Goal: Communication & Community: Share content

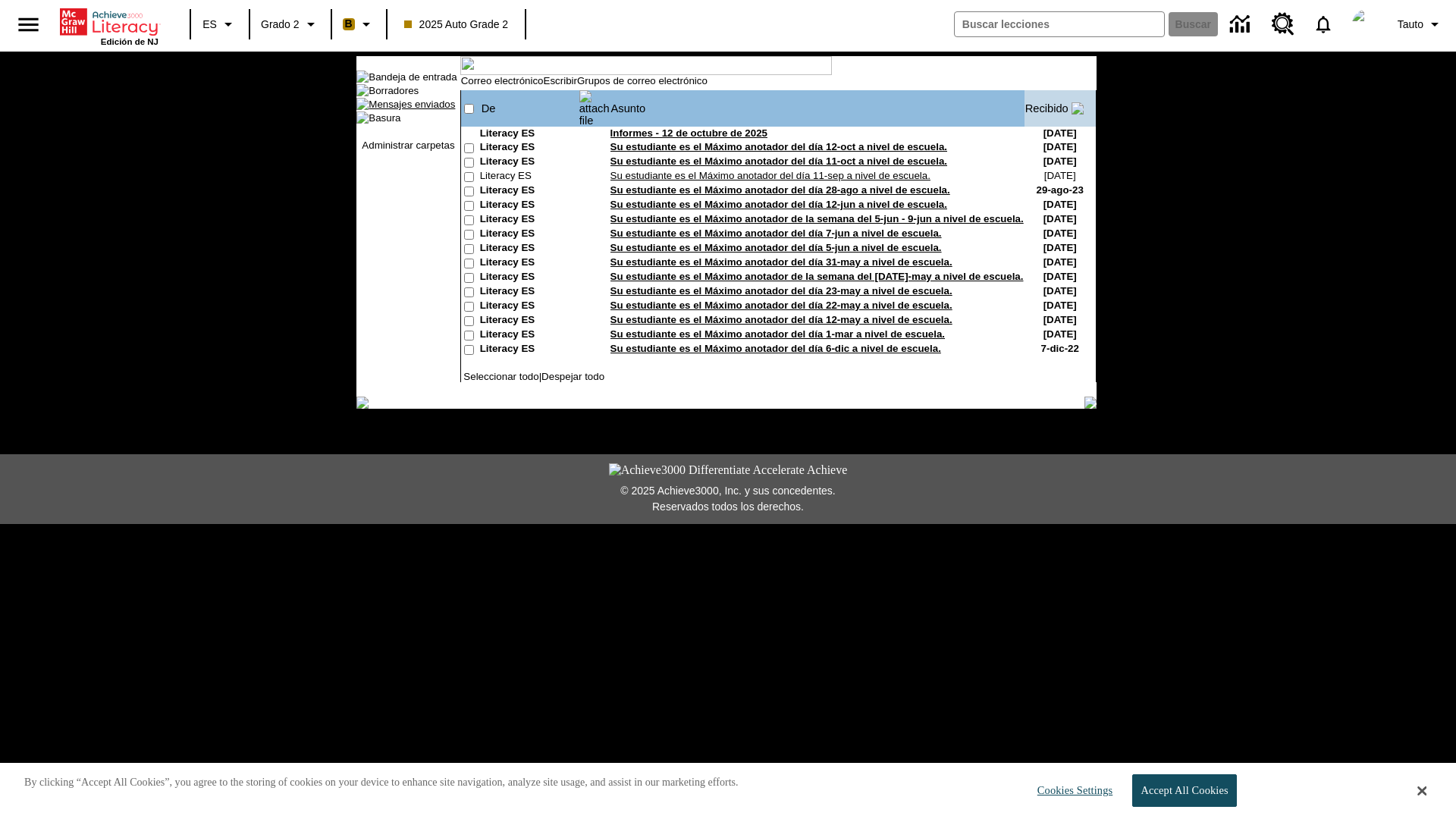
click at [403, 110] on link "Mensajes enviados" at bounding box center [412, 104] width 87 height 11
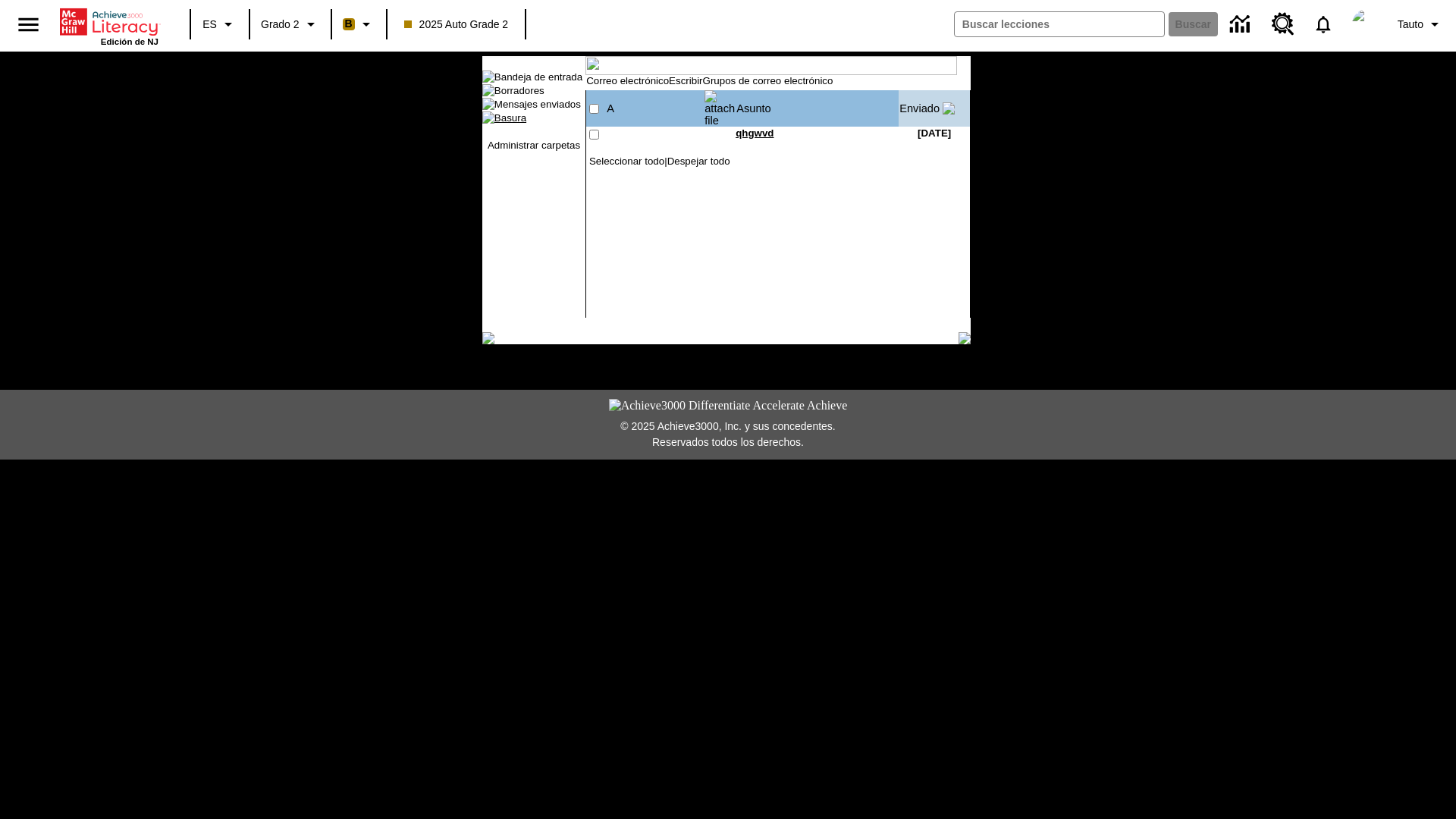
click at [502, 123] on link "Basura" at bounding box center [510, 117] width 32 height 11
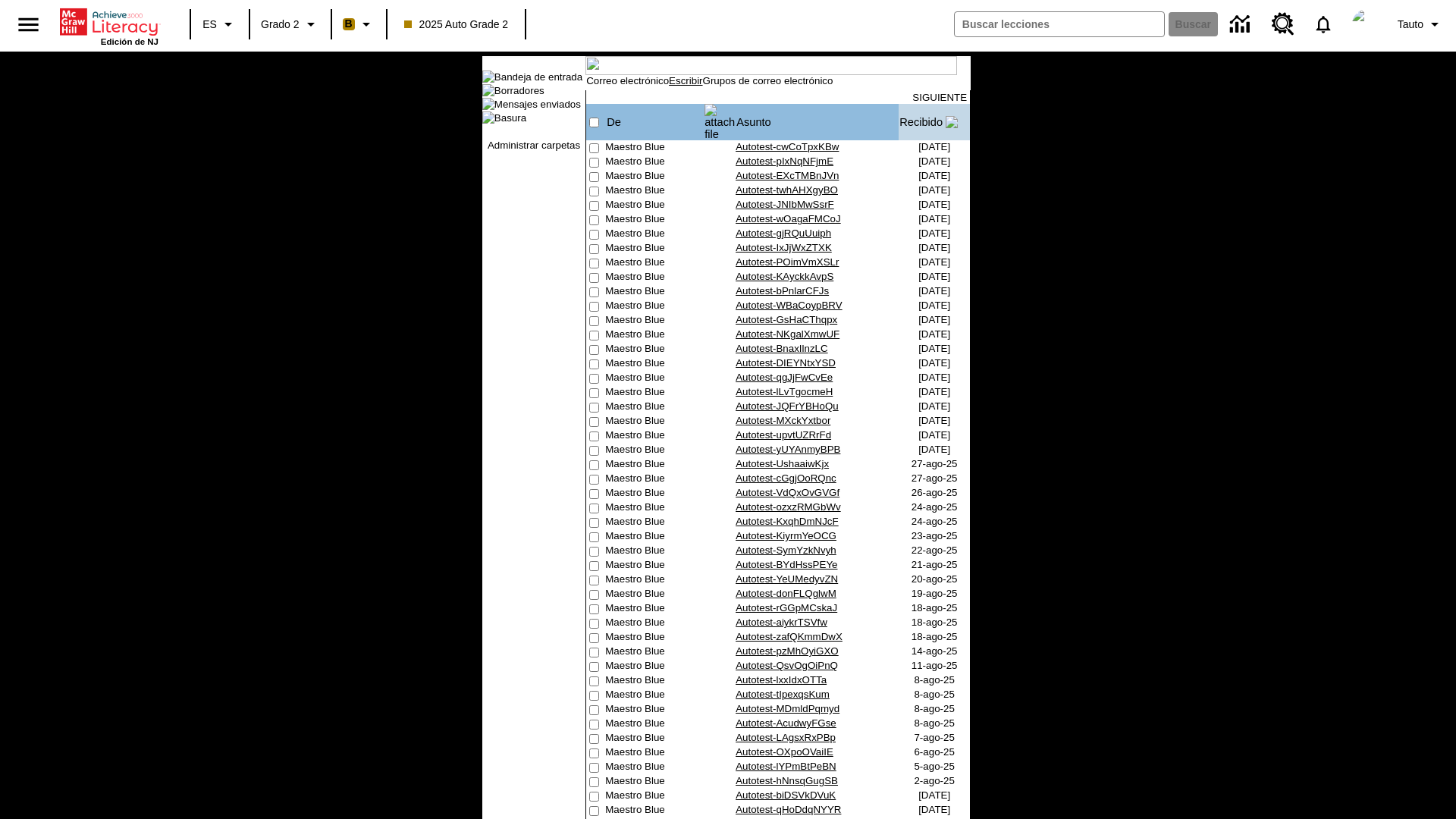
click at [701, 87] on link "Escribir" at bounding box center [685, 81] width 33 height 11
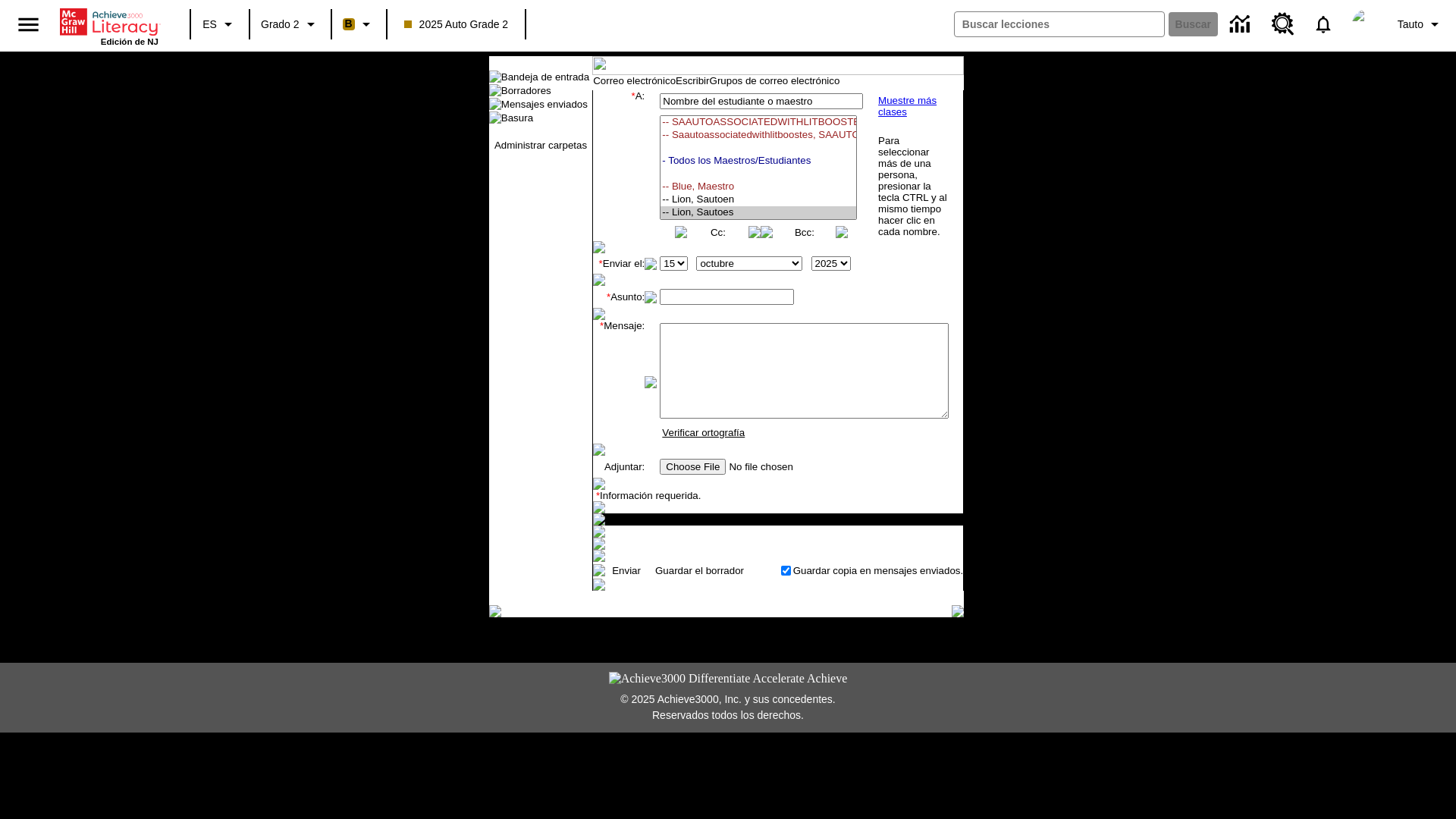
select select "U,21437111,1"
type input "Autotest-iUFcmklxUV"
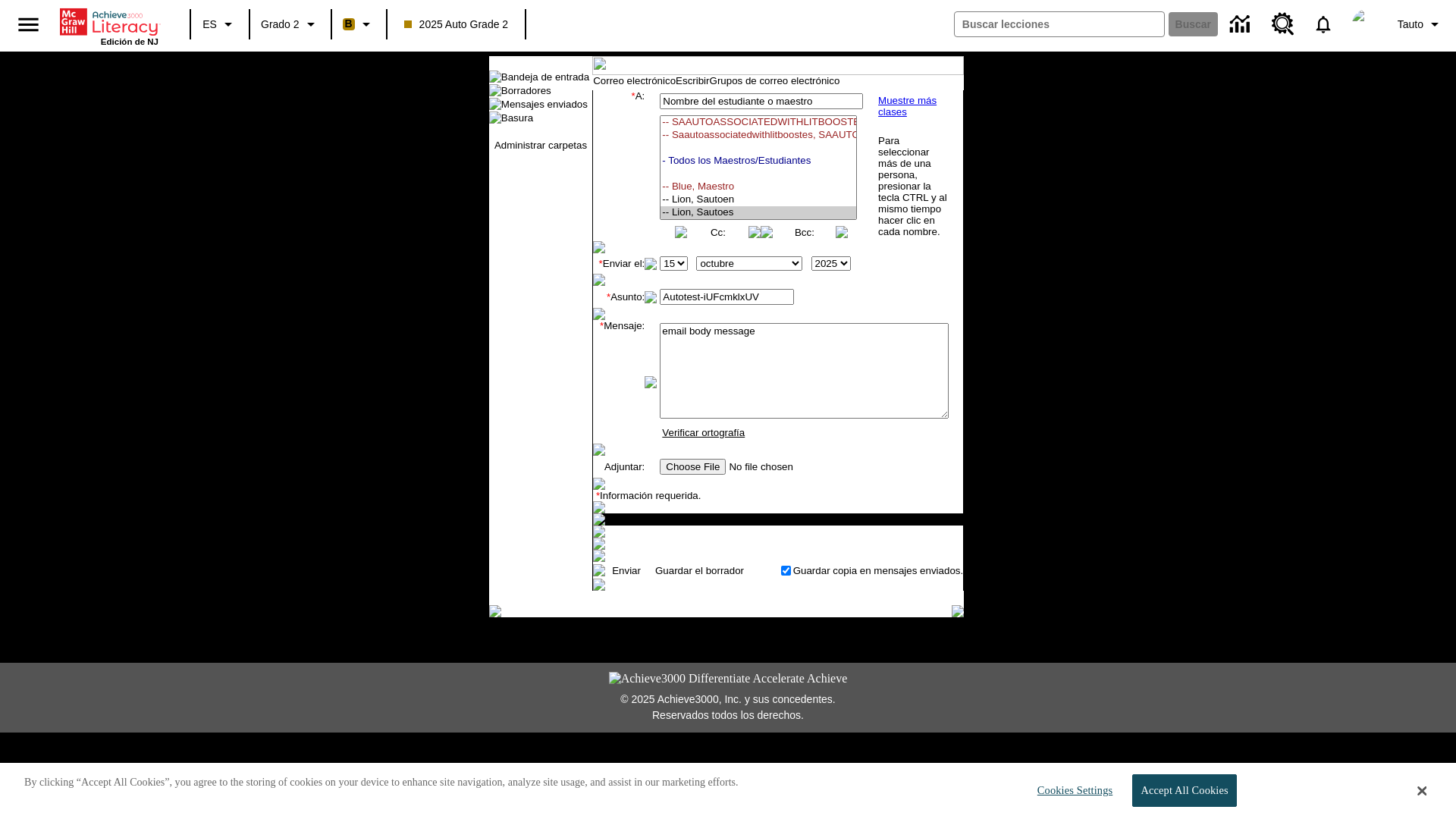
scroll to position [271, 0]
type textarea "email body message"
click at [625, 576] on link "Enviar" at bounding box center [626, 570] width 29 height 11
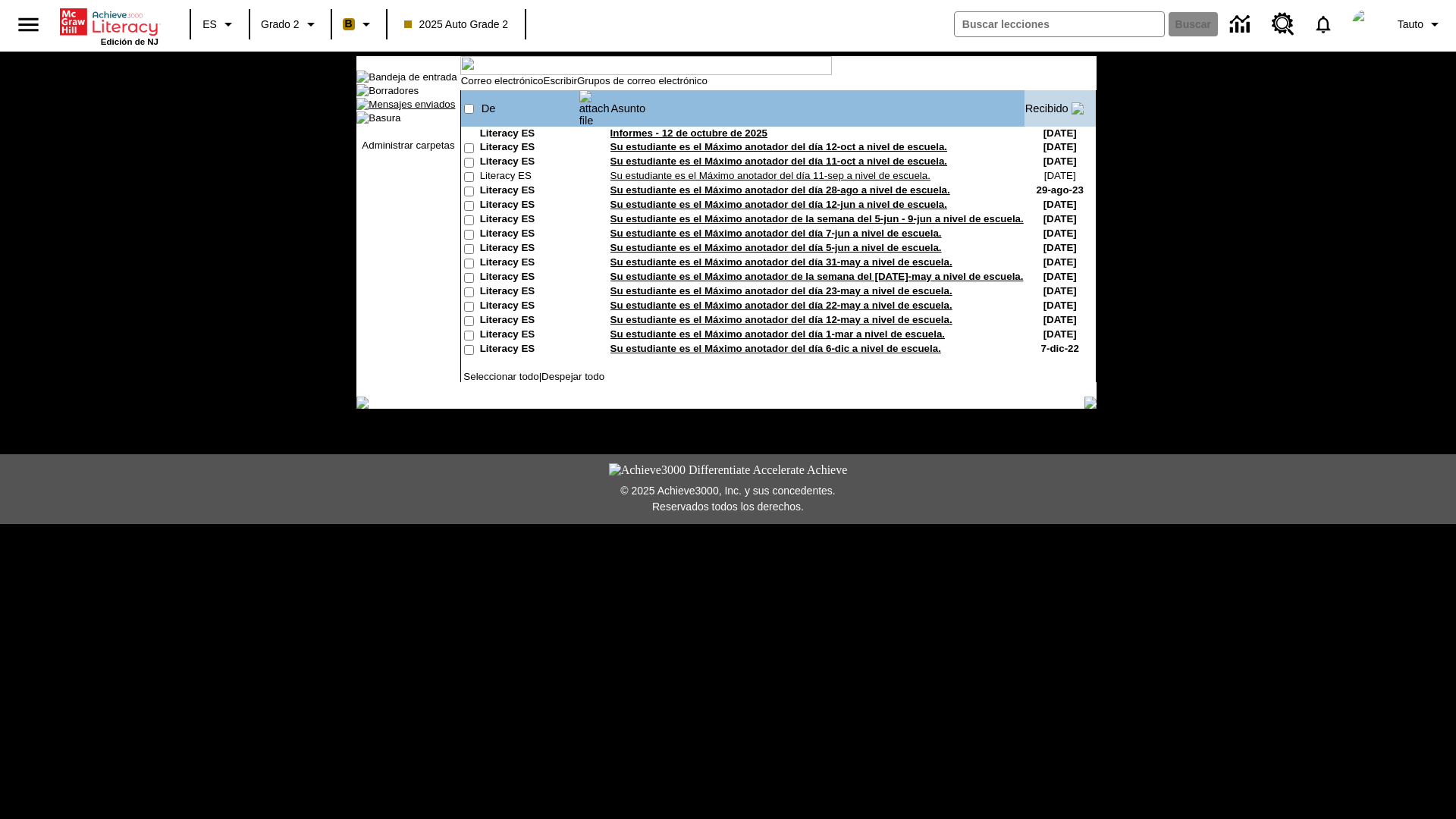
click at [403, 110] on link "Mensajes enviados" at bounding box center [412, 104] width 87 height 11
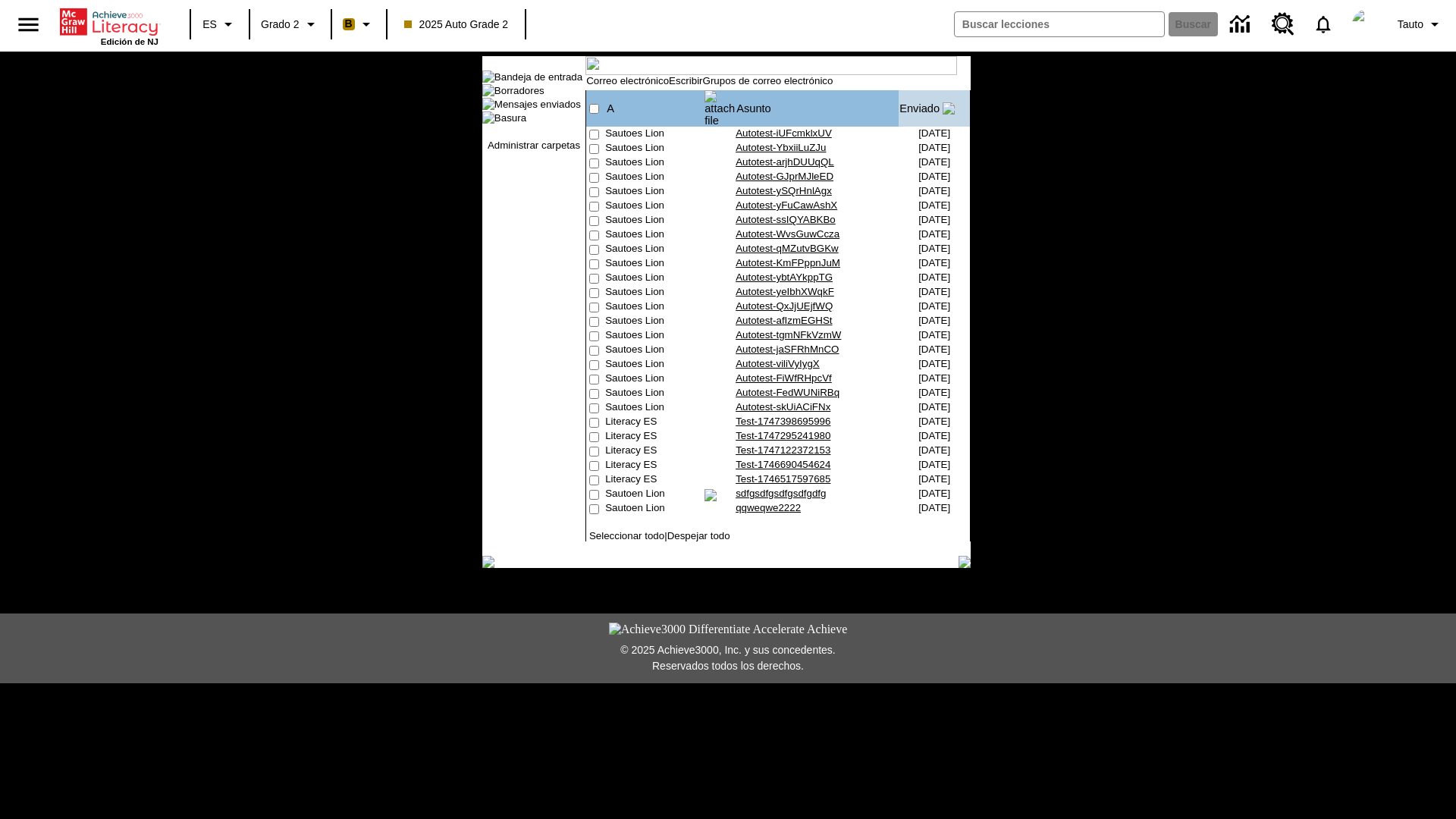
click at [598, 140] on input"] "checkbox" at bounding box center [594, 134] width 10 height 10
checkbox input"] "true"
